Goal: Task Accomplishment & Management: Manage account settings

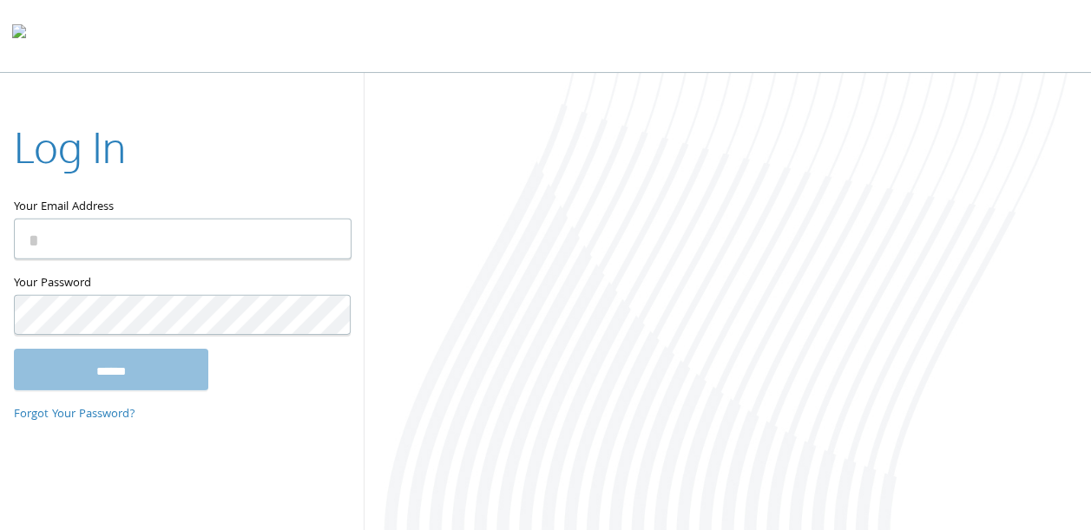
click at [216, 244] on input "Your Email Address" at bounding box center [183, 239] width 338 height 41
paste input "**********"
type input "**********"
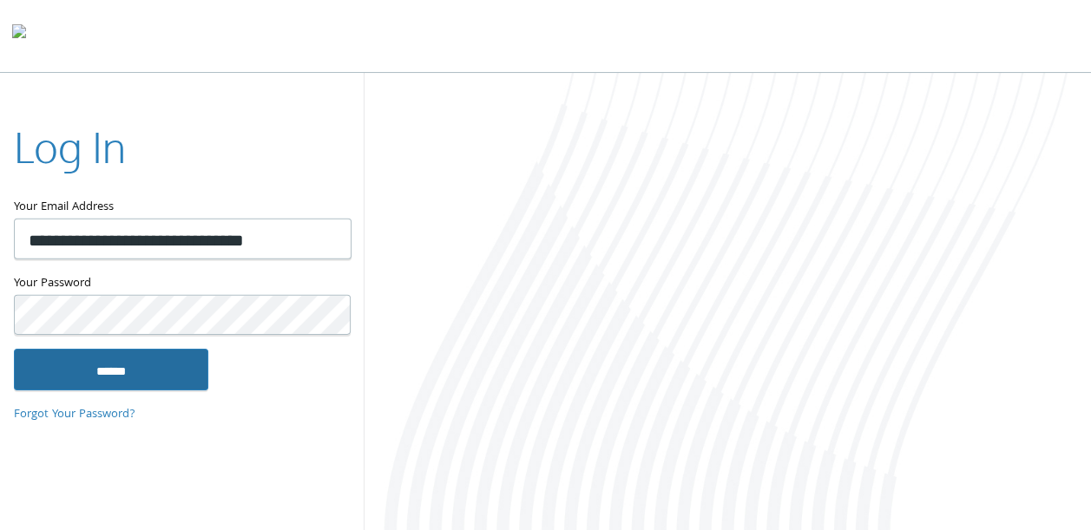
click at [126, 360] on input "******" at bounding box center [111, 370] width 194 height 42
